Goal: Information Seeking & Learning: Learn about a topic

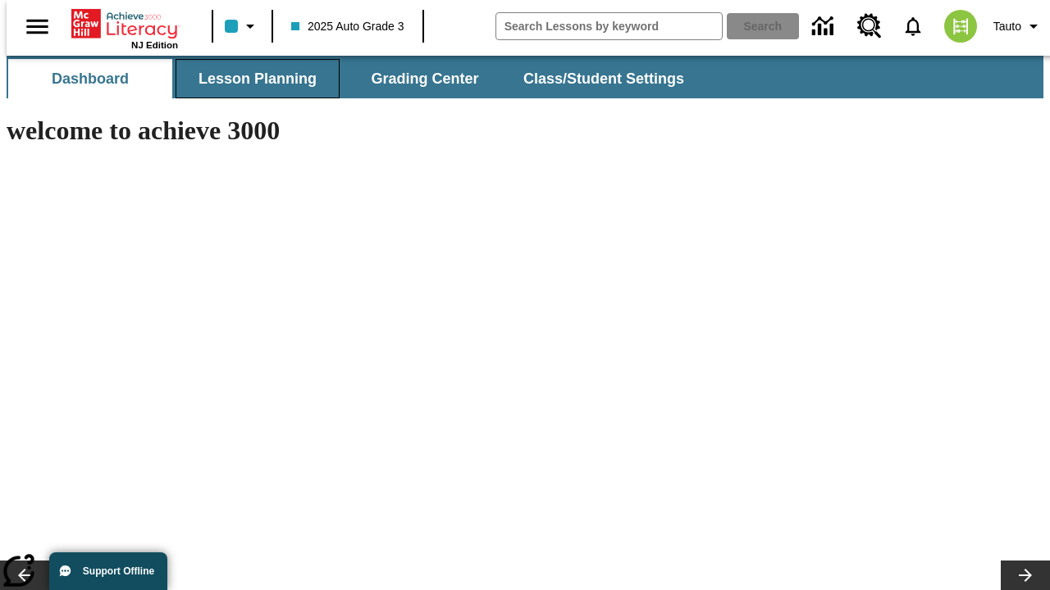
click at [251, 79] on button "Lesson Planning" at bounding box center [257, 78] width 164 height 39
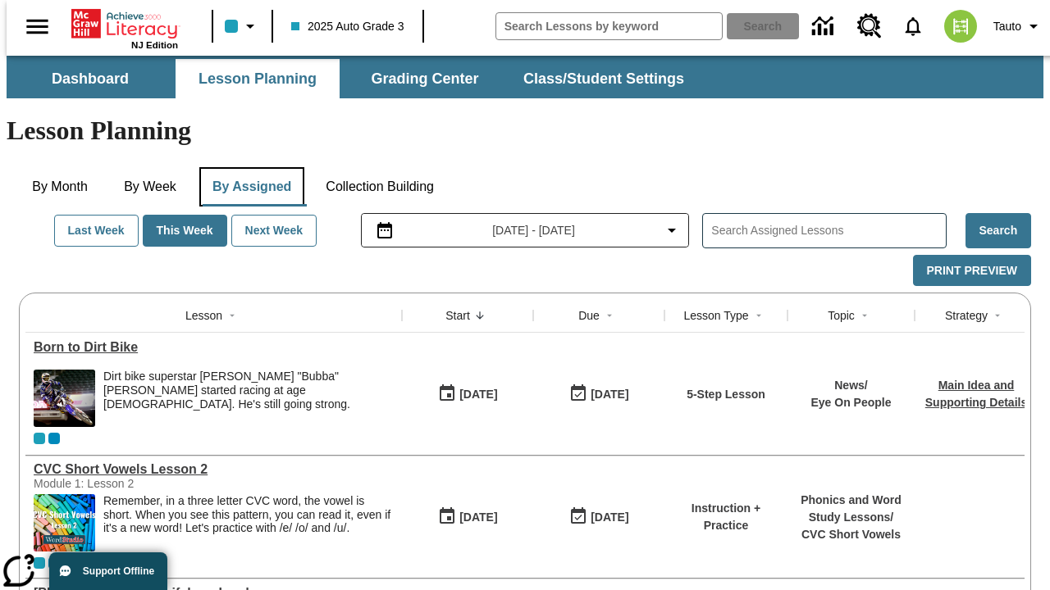
click at [248, 167] on button "By Assigned" at bounding box center [251, 186] width 105 height 39
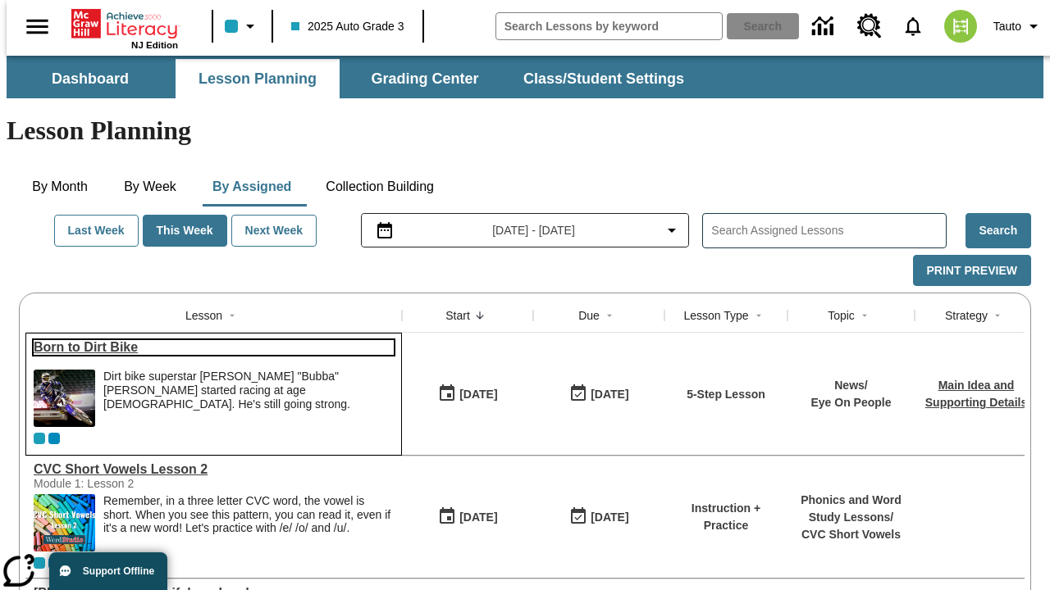
click at [207, 340] on link "Born to Dirt Bike" at bounding box center [214, 347] width 360 height 15
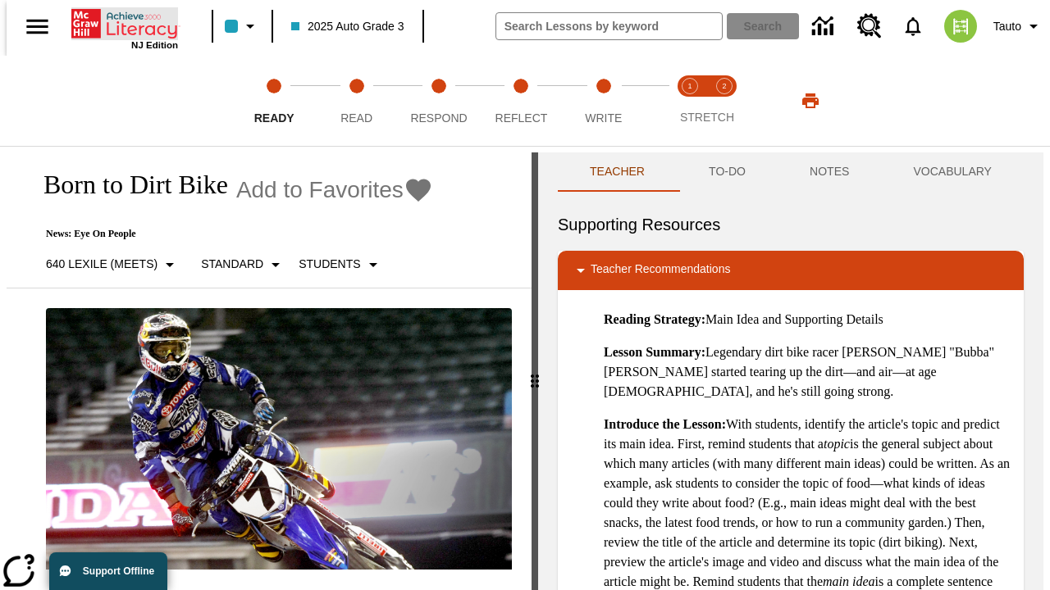
click at [118, 22] on icon "Home" at bounding box center [125, 23] width 109 height 33
